Goal: Task Accomplishment & Management: Manage account settings

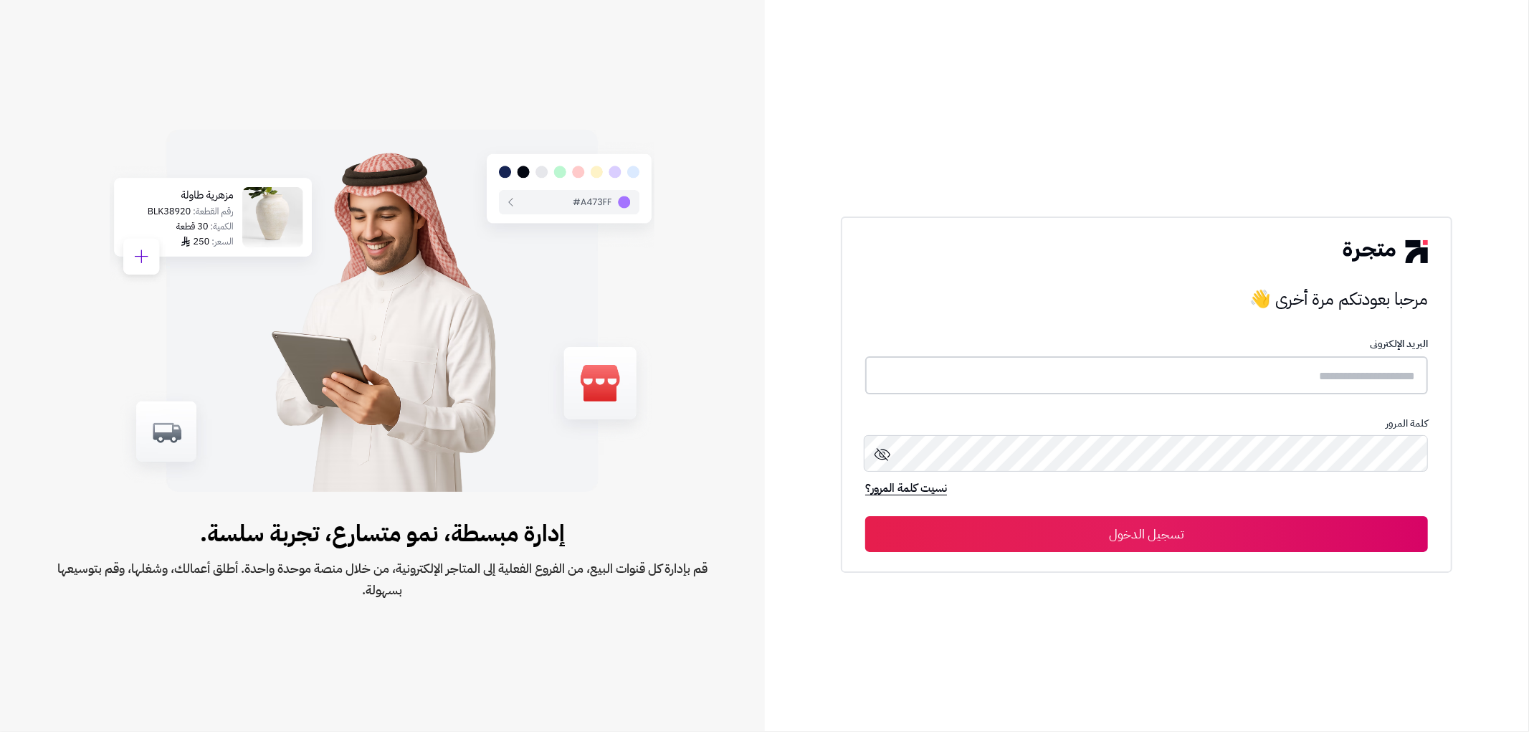
type input "*******"
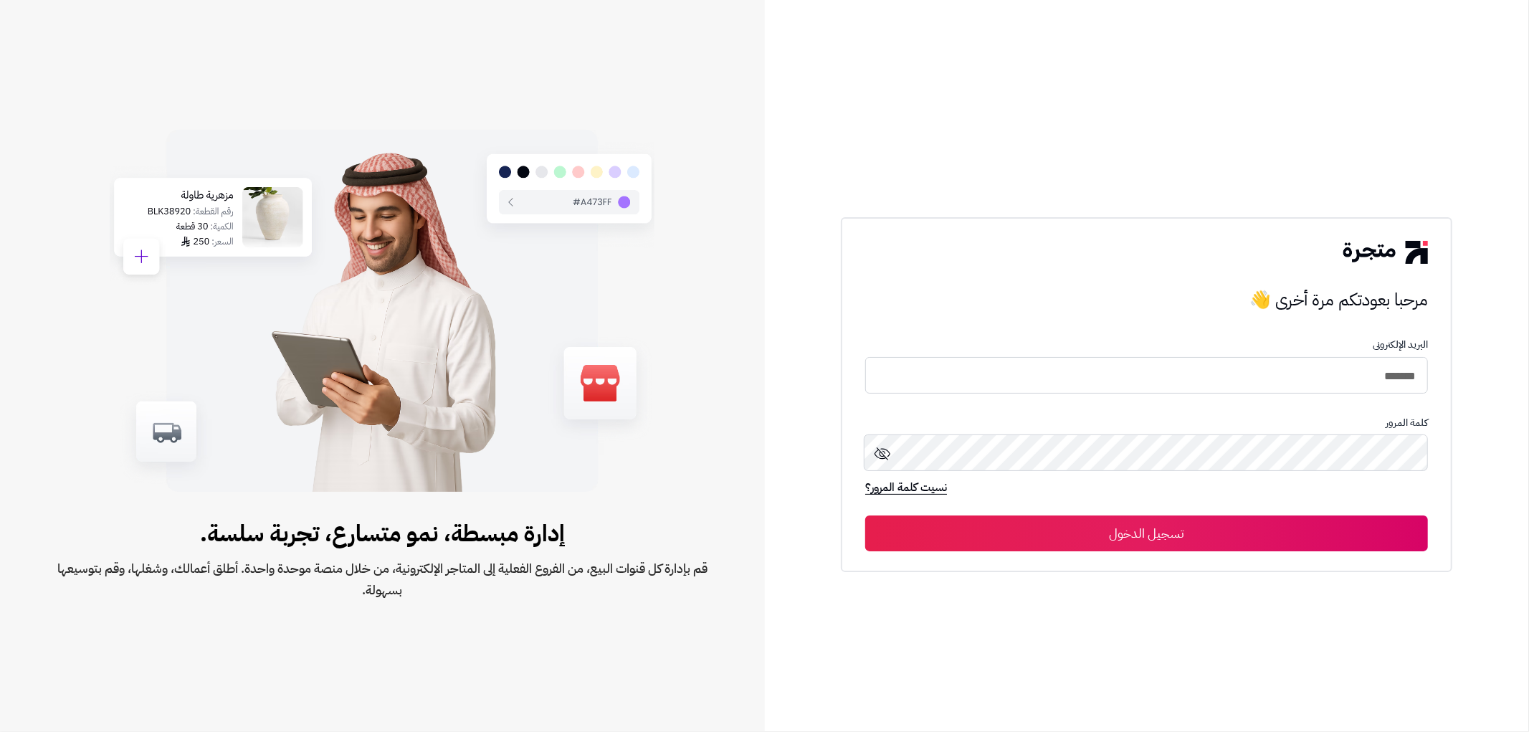
click at [1151, 536] on button "تسجيل الدخول" at bounding box center [1146, 533] width 563 height 36
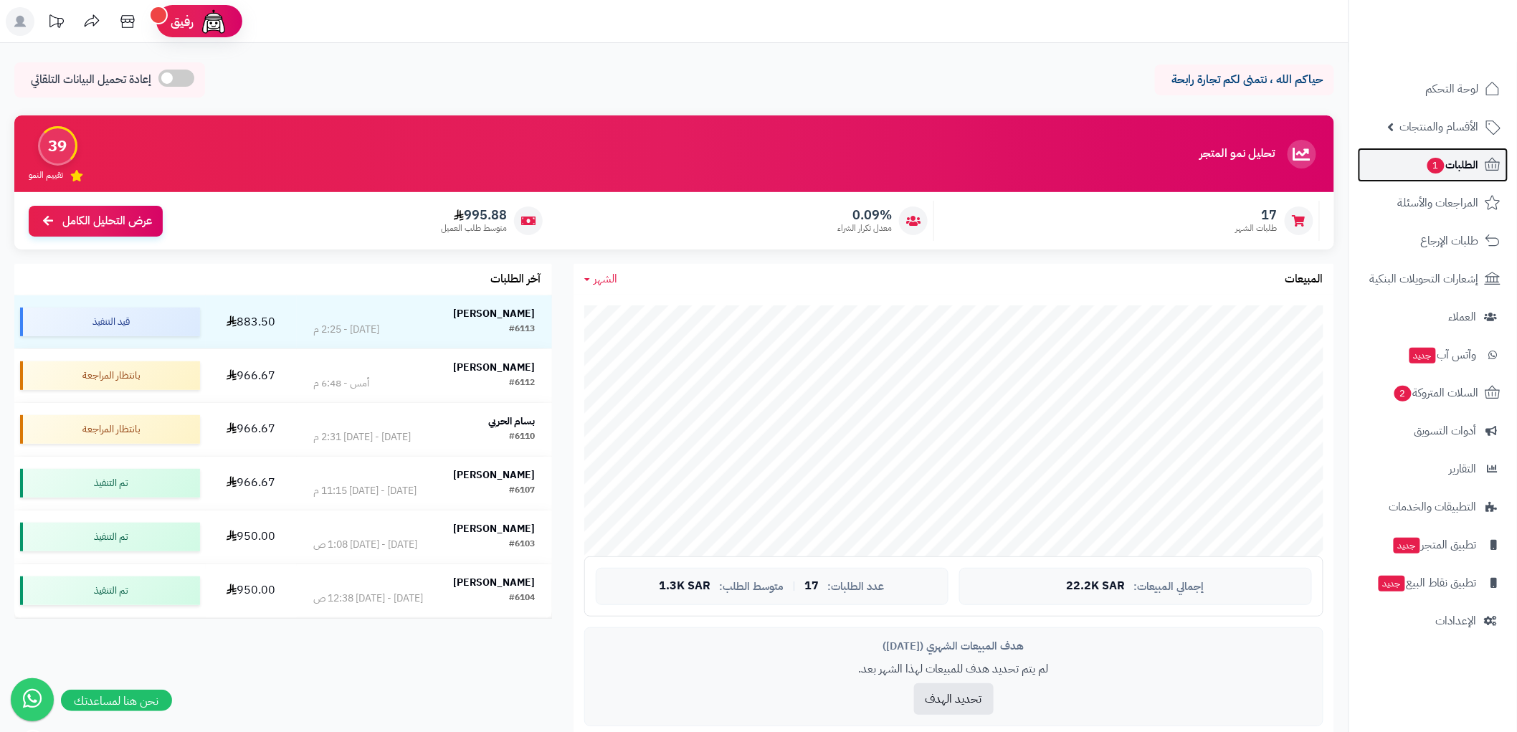
click at [1471, 172] on span "الطلبات 1" at bounding box center [1452, 165] width 53 height 20
